Goal: Task Accomplishment & Management: Manage account settings

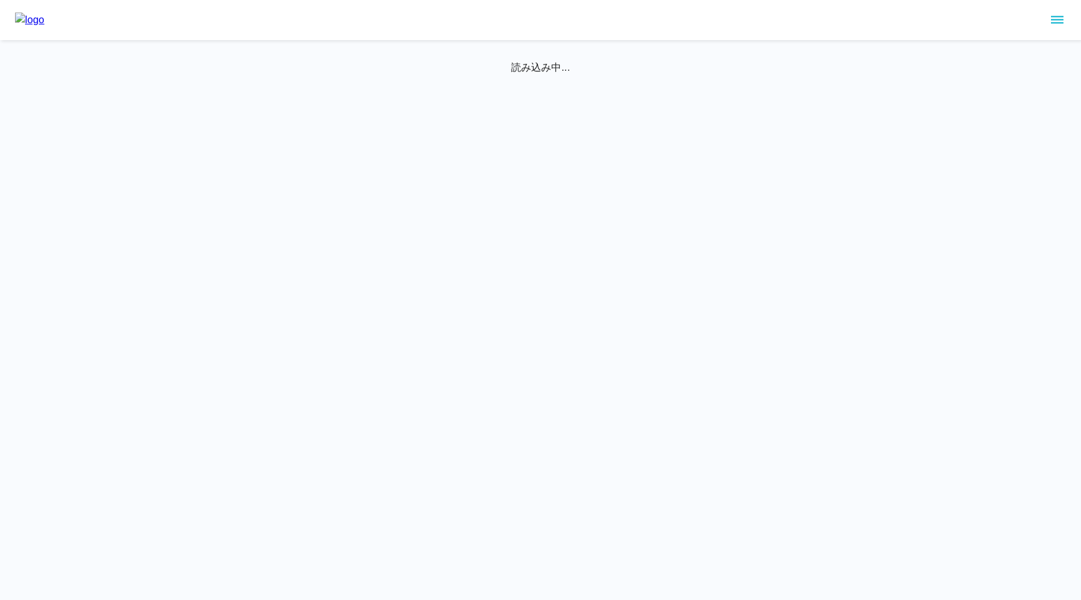
click at [1055, 17] on icon "sidemenu" at bounding box center [1057, 20] width 13 height 8
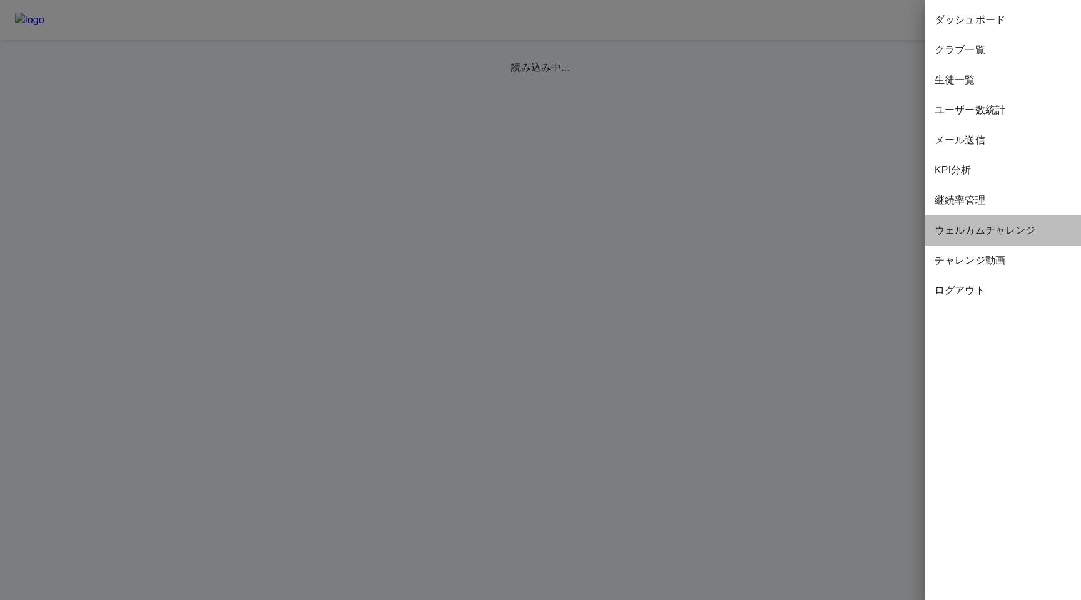
click at [969, 236] on span "ウェルカムチャレンジ" at bounding box center [1003, 230] width 136 height 15
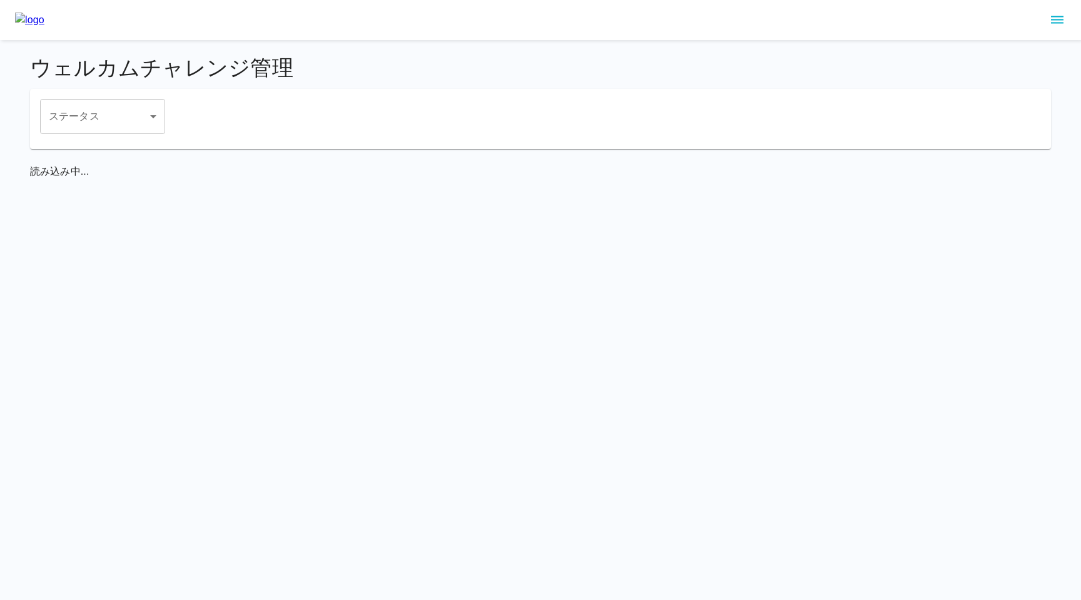
click at [1058, 23] on icon "sidemenu" at bounding box center [1057, 20] width 13 height 8
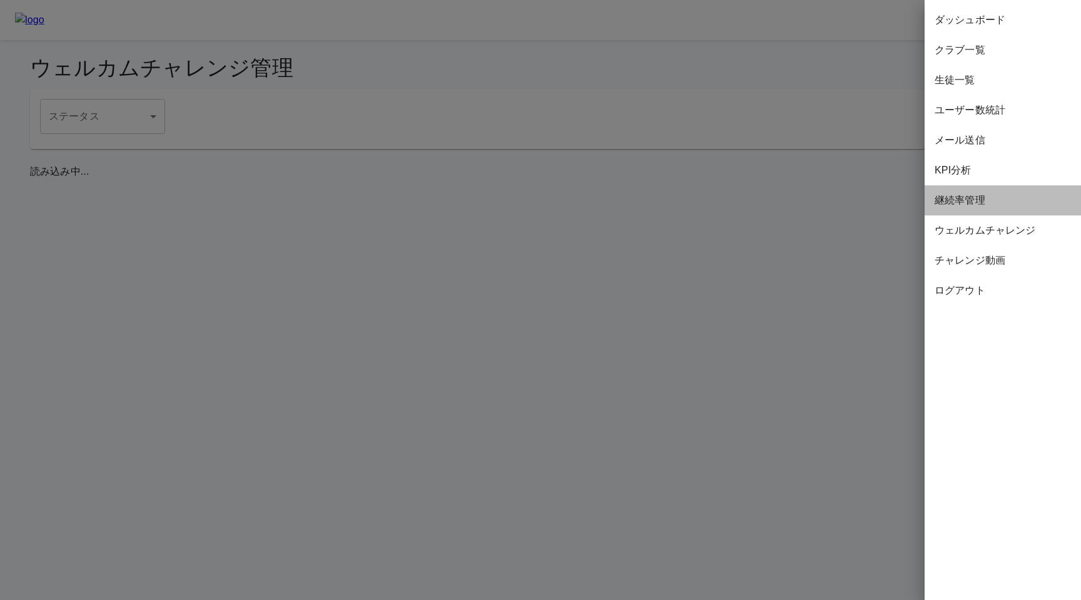
click at [968, 195] on span "継続率管理" at bounding box center [1003, 200] width 136 height 15
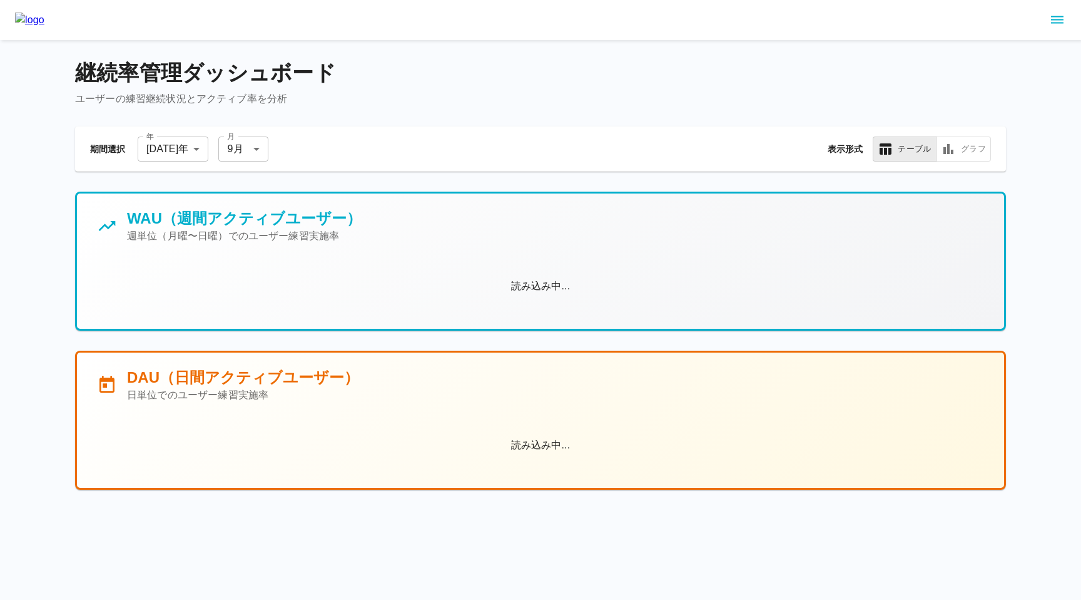
click at [1056, 21] on icon "sidemenu" at bounding box center [1057, 20] width 15 height 15
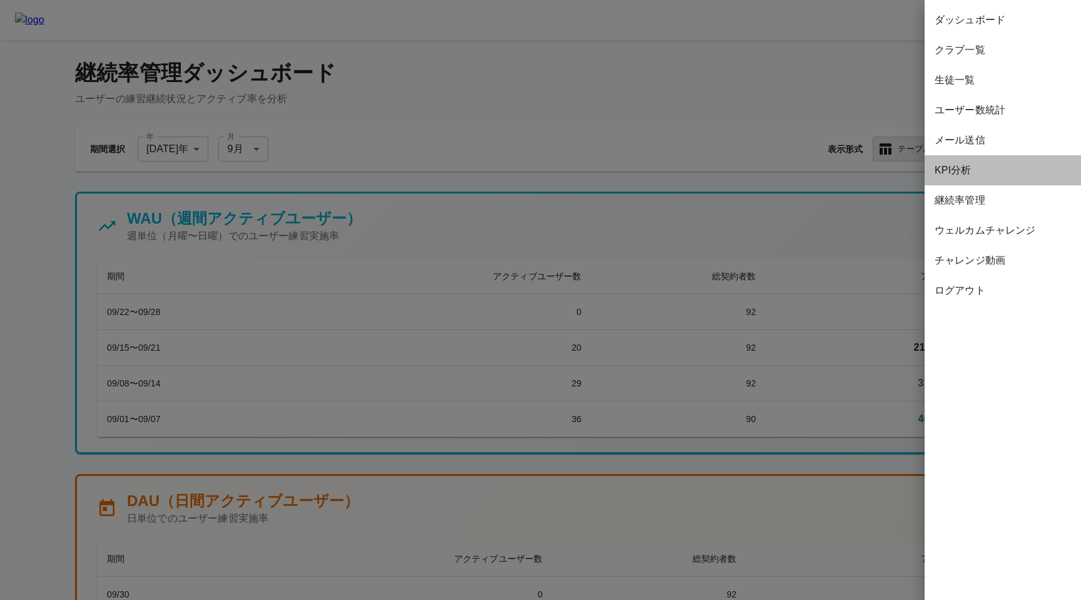
click at [966, 175] on span "KPI分析" at bounding box center [1003, 170] width 136 height 15
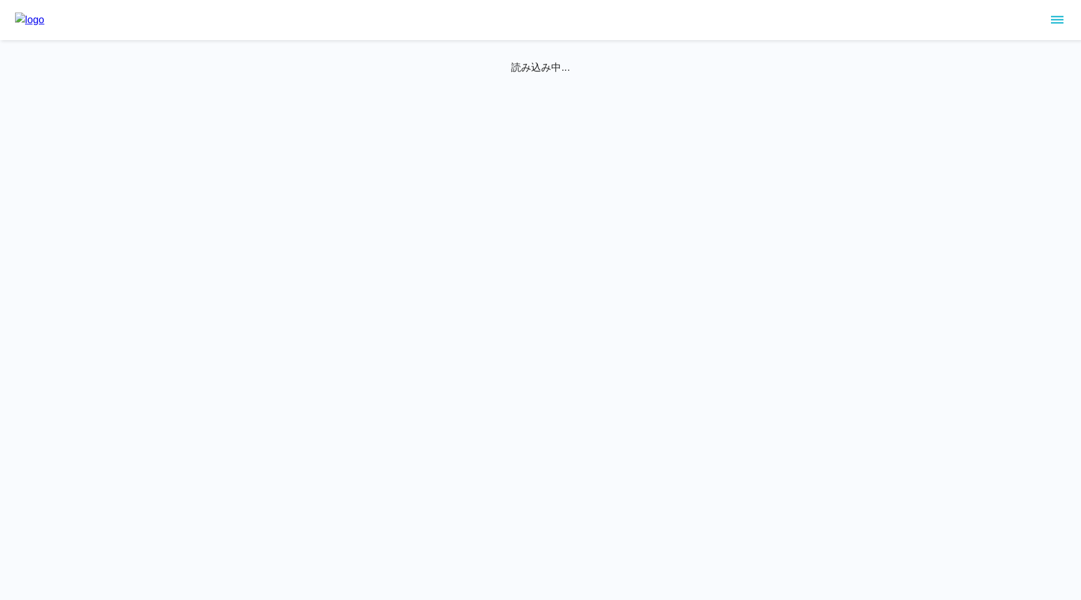
click at [1059, 23] on icon "sidemenu" at bounding box center [1057, 20] width 13 height 8
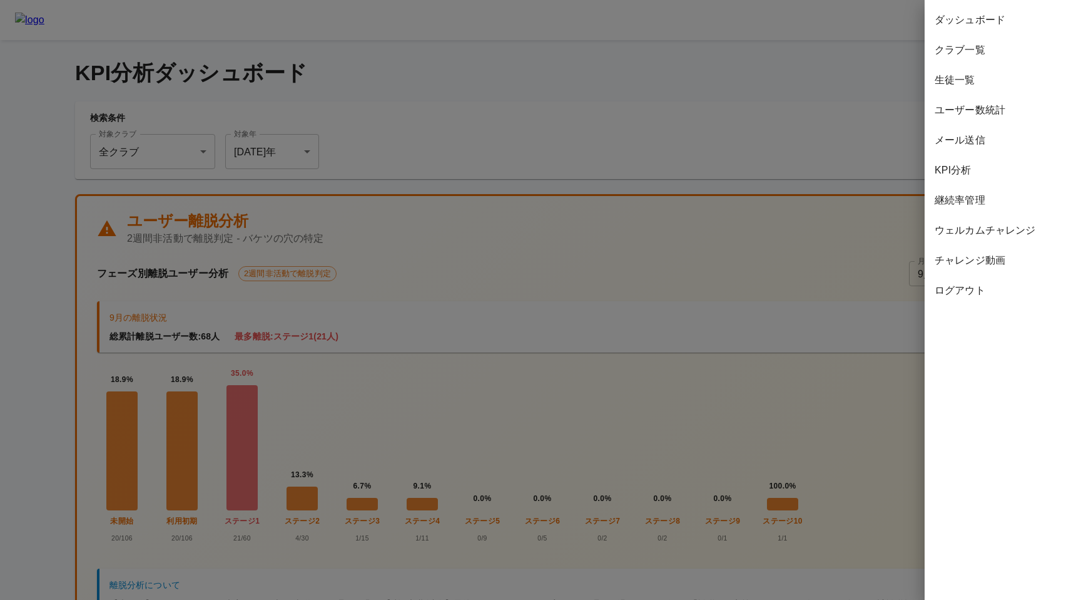
click at [960, 252] on div "チャレンジ動画" at bounding box center [1003, 260] width 156 height 30
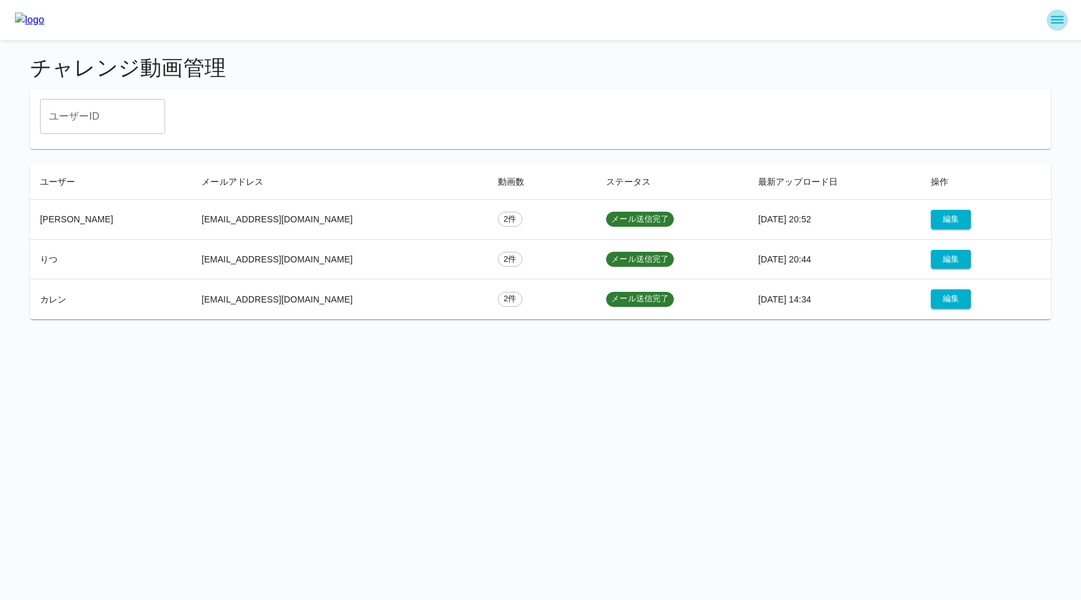
click at [1058, 17] on icon "sidemenu" at bounding box center [1057, 20] width 15 height 15
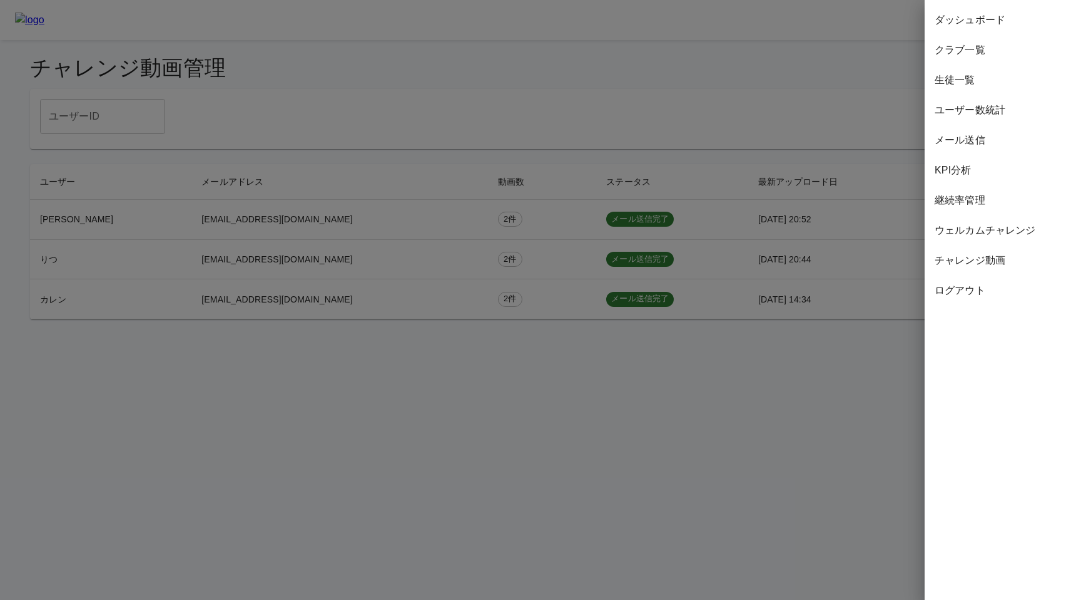
click at [958, 228] on span "ウェルカムチャレンジ" at bounding box center [1003, 230] width 136 height 15
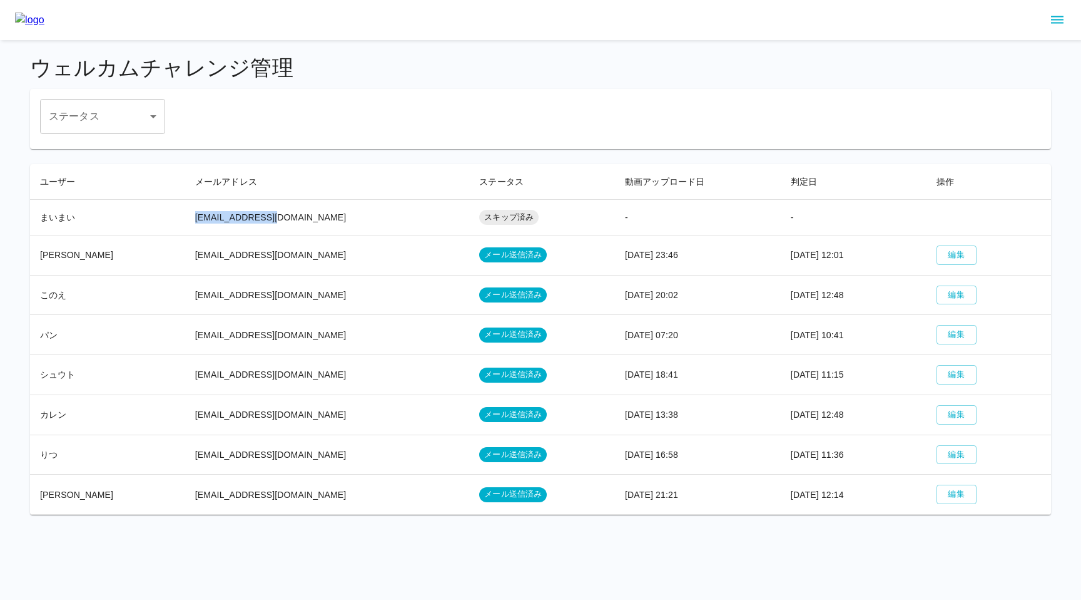
drag, startPoint x: 173, startPoint y: 219, endPoint x: 251, endPoint y: 215, distance: 77.7
click at [251, 215] on td "[EMAIL_ADDRESS][DOMAIN_NAME]" at bounding box center [327, 217] width 285 height 36
click at [286, 223] on td "[EMAIL_ADDRESS][DOMAIN_NAME]" at bounding box center [327, 217] width 285 height 36
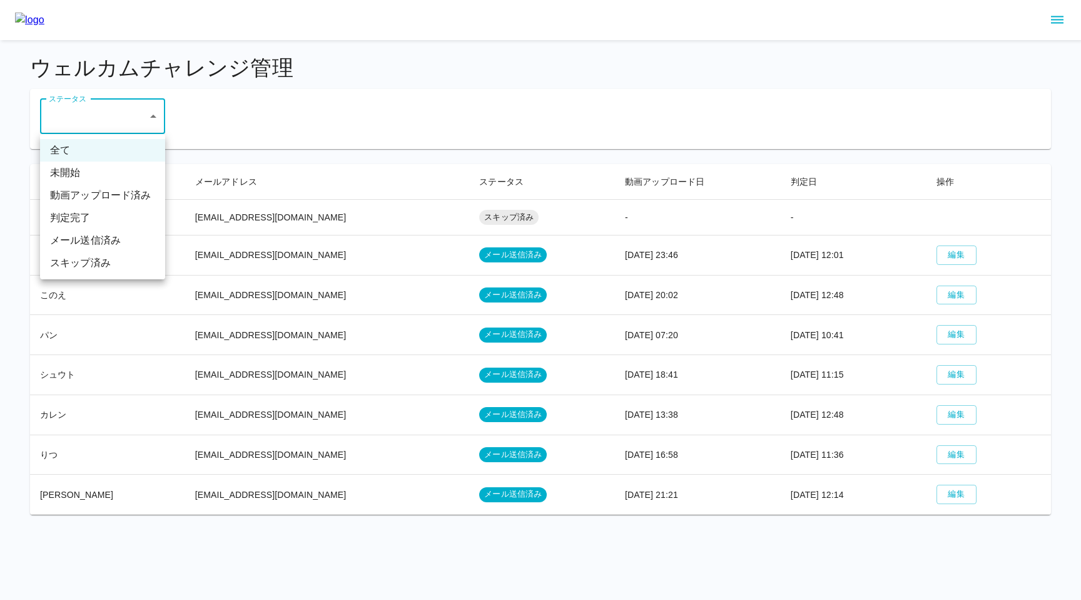
click at [109, 130] on body "ウェルカムチャレンジ管理 ステータス ​ ステータス ユーザー メールアドレス ステータス 動画アップロード日 判定日 操作 まいまい kppa_kaeru_…" at bounding box center [540, 264] width 1081 height 529
click at [258, 76] on div at bounding box center [540, 300] width 1081 height 600
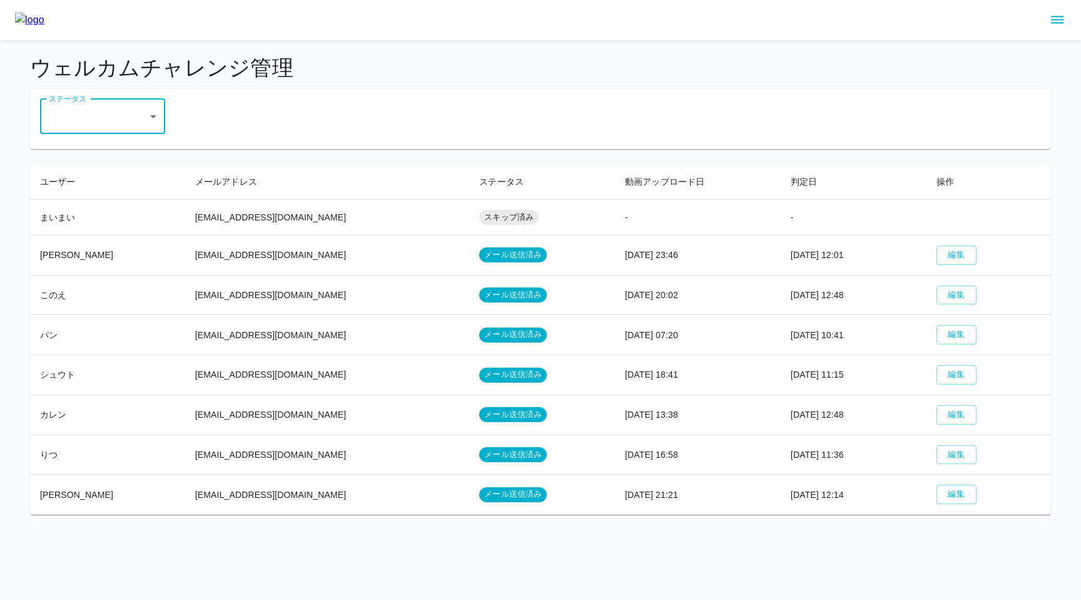
click at [1057, 21] on icon "sidemenu" at bounding box center [1057, 20] width 15 height 15
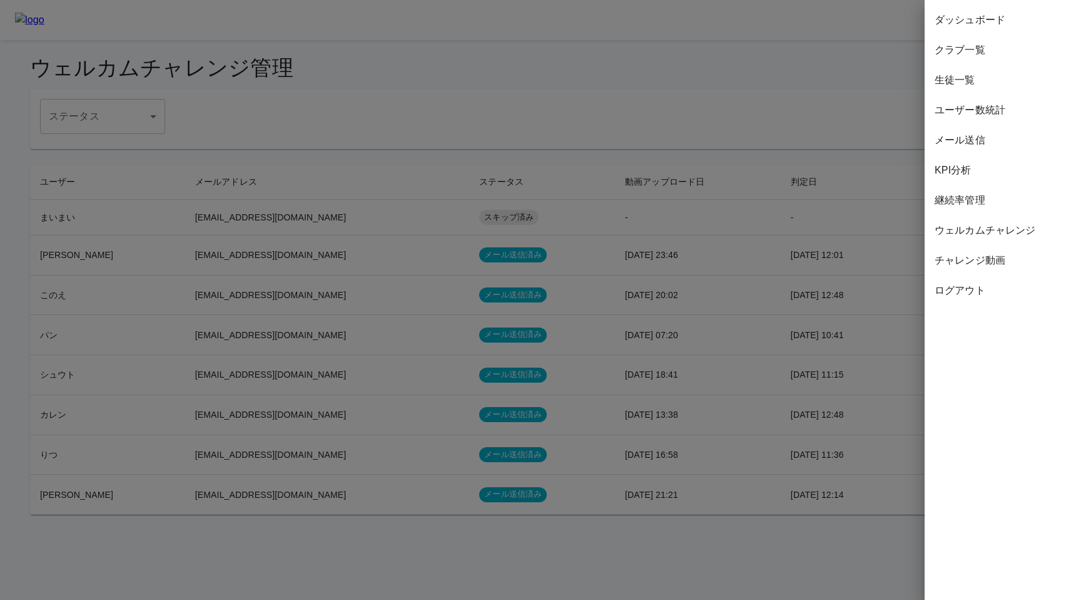
click at [975, 258] on span "チャレンジ動画" at bounding box center [1003, 260] width 136 height 15
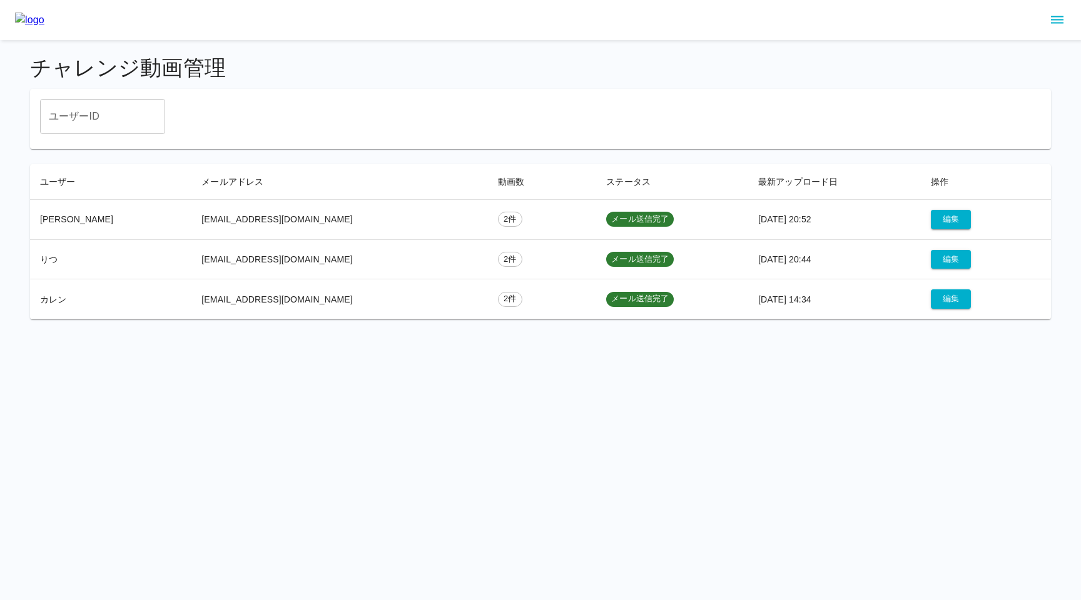
click at [1052, 21] on icon "sidemenu" at bounding box center [1057, 20] width 15 height 15
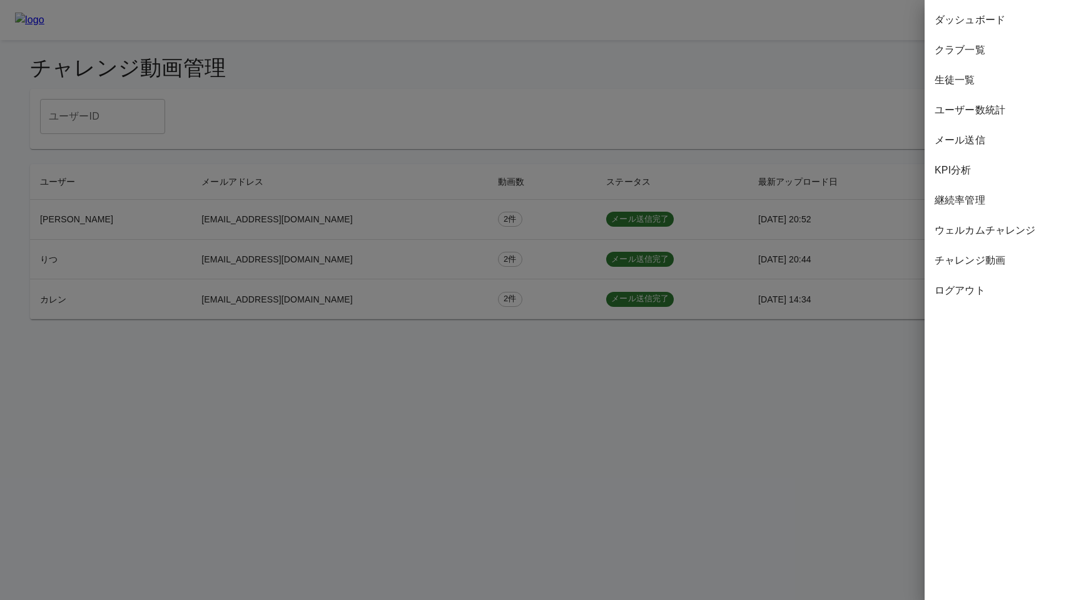
click at [967, 237] on span "ウェルカムチャレンジ" at bounding box center [1003, 230] width 136 height 15
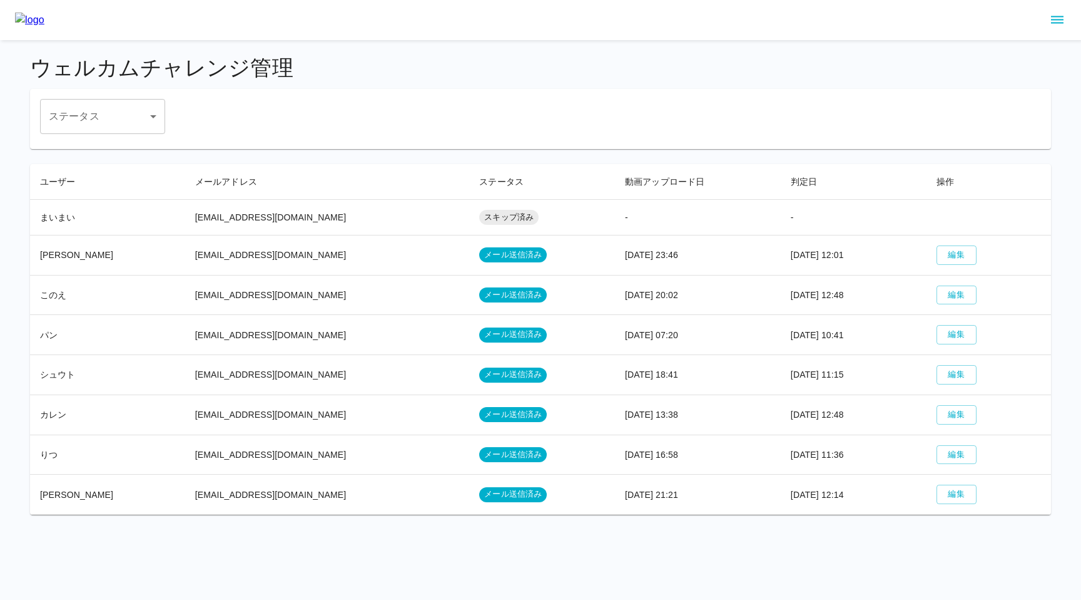
click at [267, 255] on td "[EMAIL_ADDRESS][DOMAIN_NAME]" at bounding box center [327, 255] width 285 height 40
click at [950, 375] on button "編集" at bounding box center [957, 374] width 40 height 19
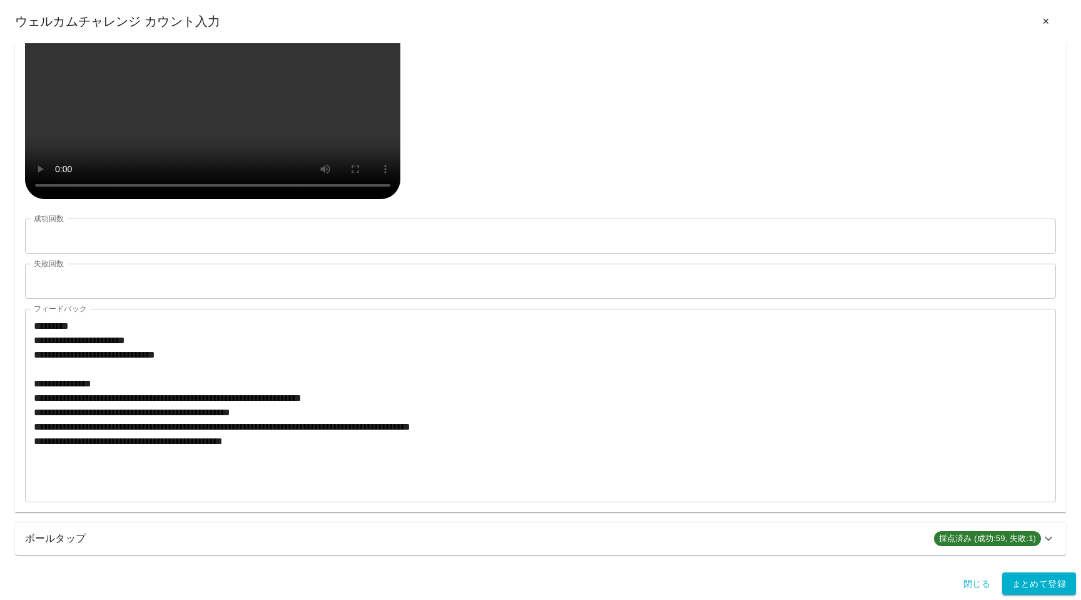
scroll to position [863, 0]
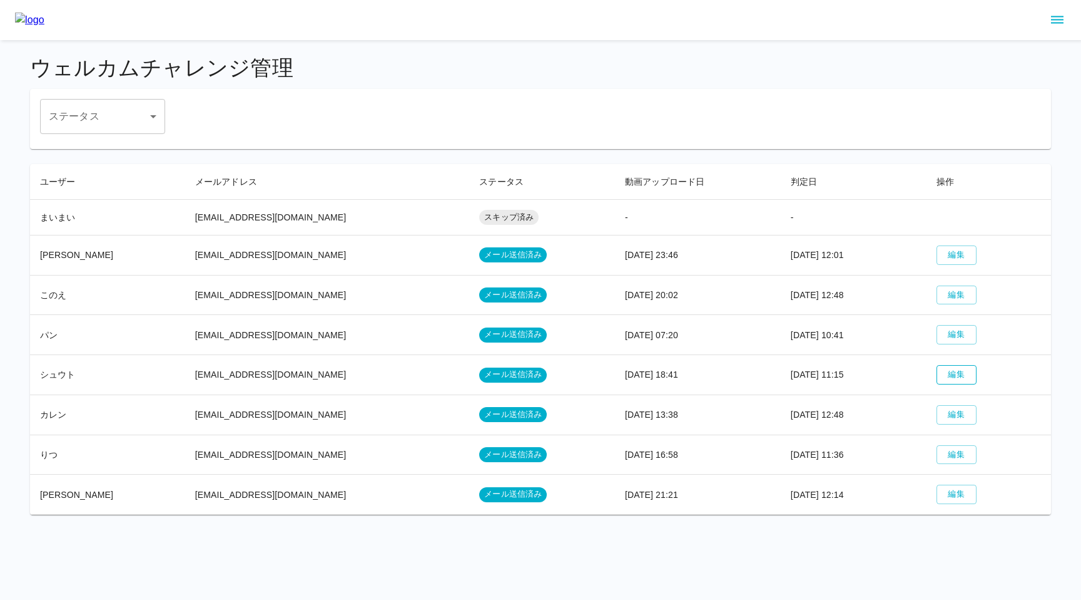
click at [953, 369] on button "編集" at bounding box center [957, 374] width 40 height 19
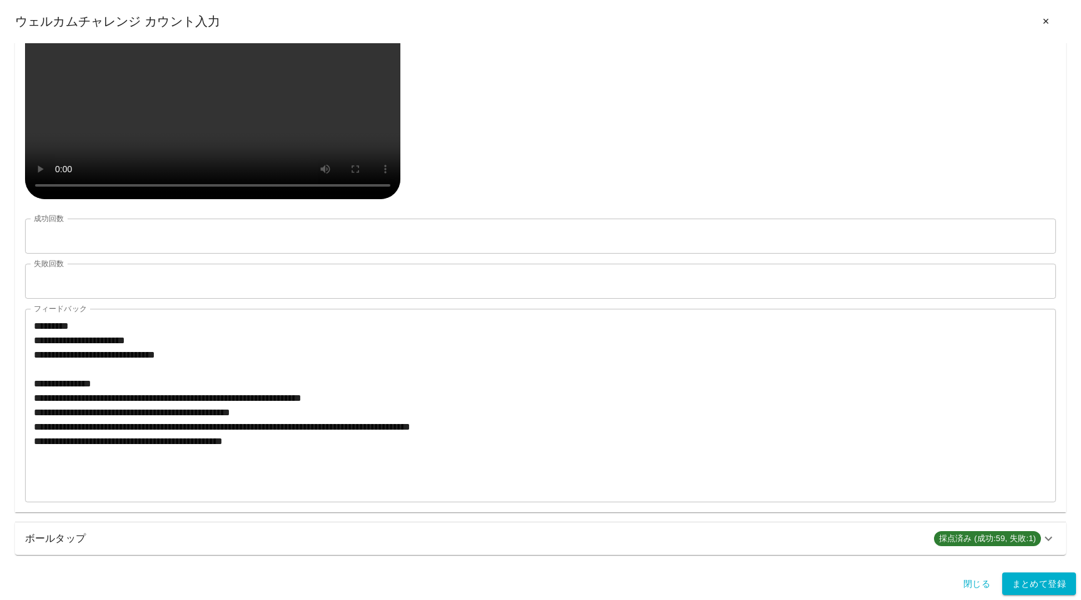
scroll to position [846, 0]
